Goal: Task Accomplishment & Management: Complete application form

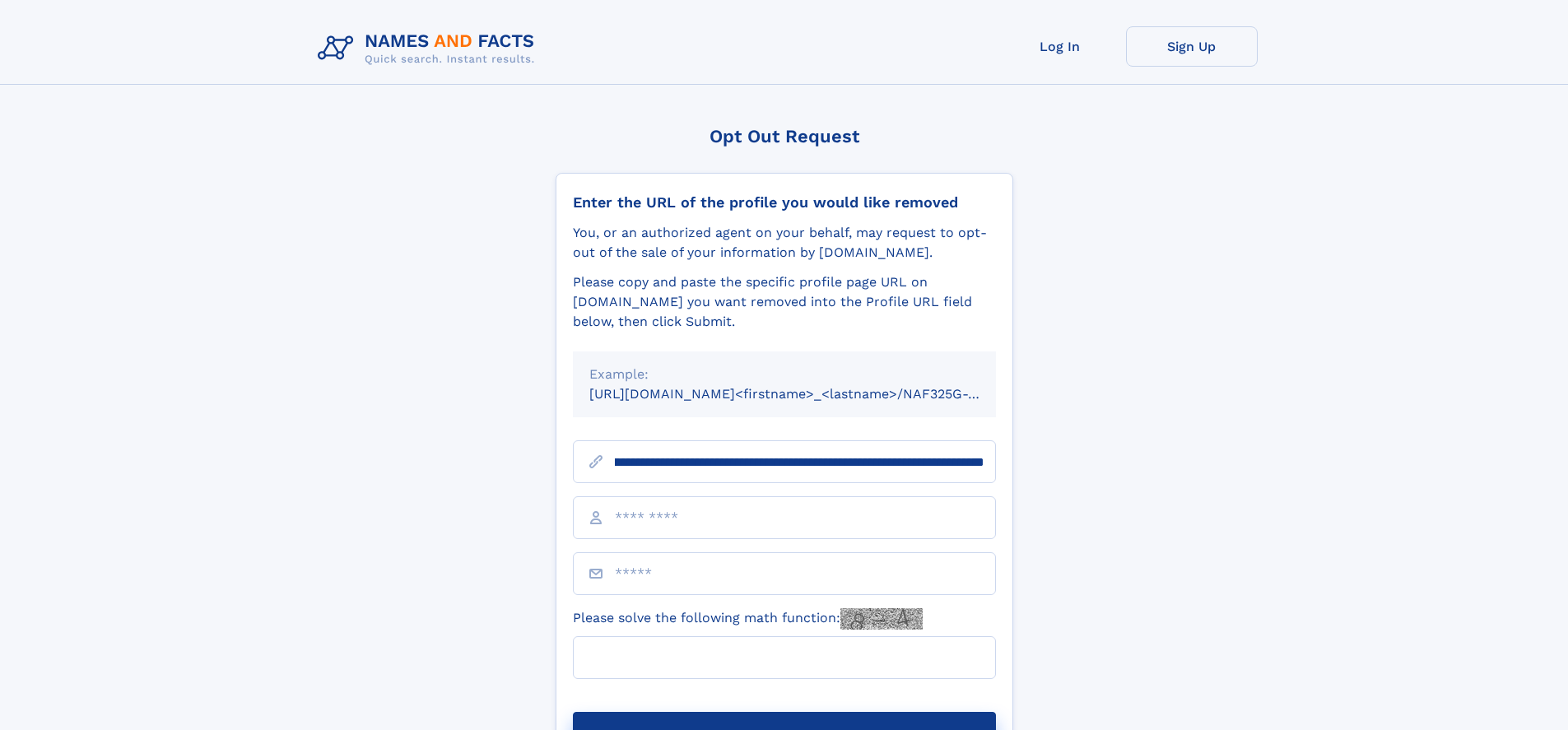
scroll to position [0, 178]
type input "**********"
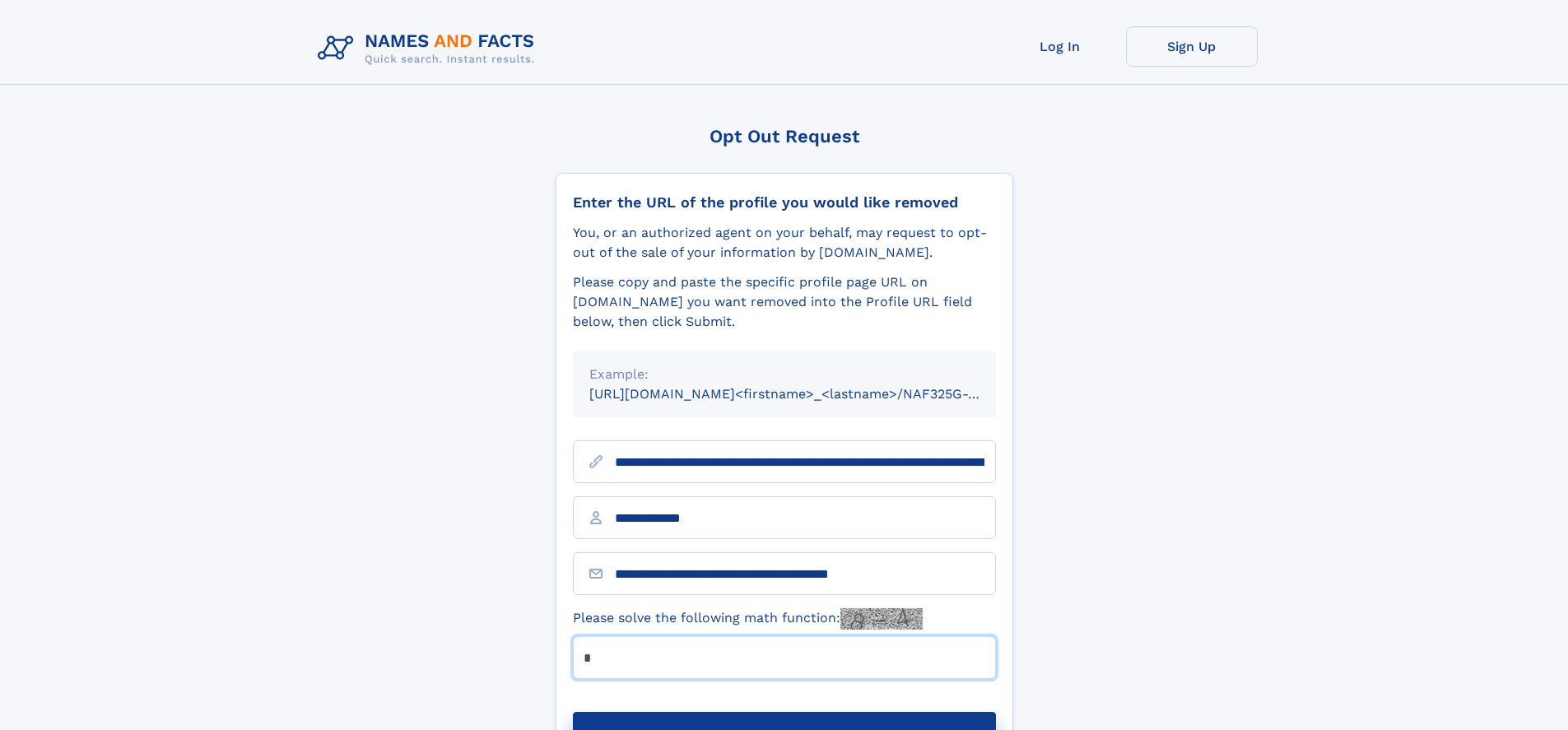
type input "*"
click at [784, 711] on button "Submit Opt Out Request" at bounding box center [784, 738] width 423 height 53
